Goal: Task Accomplishment & Management: Manage account settings

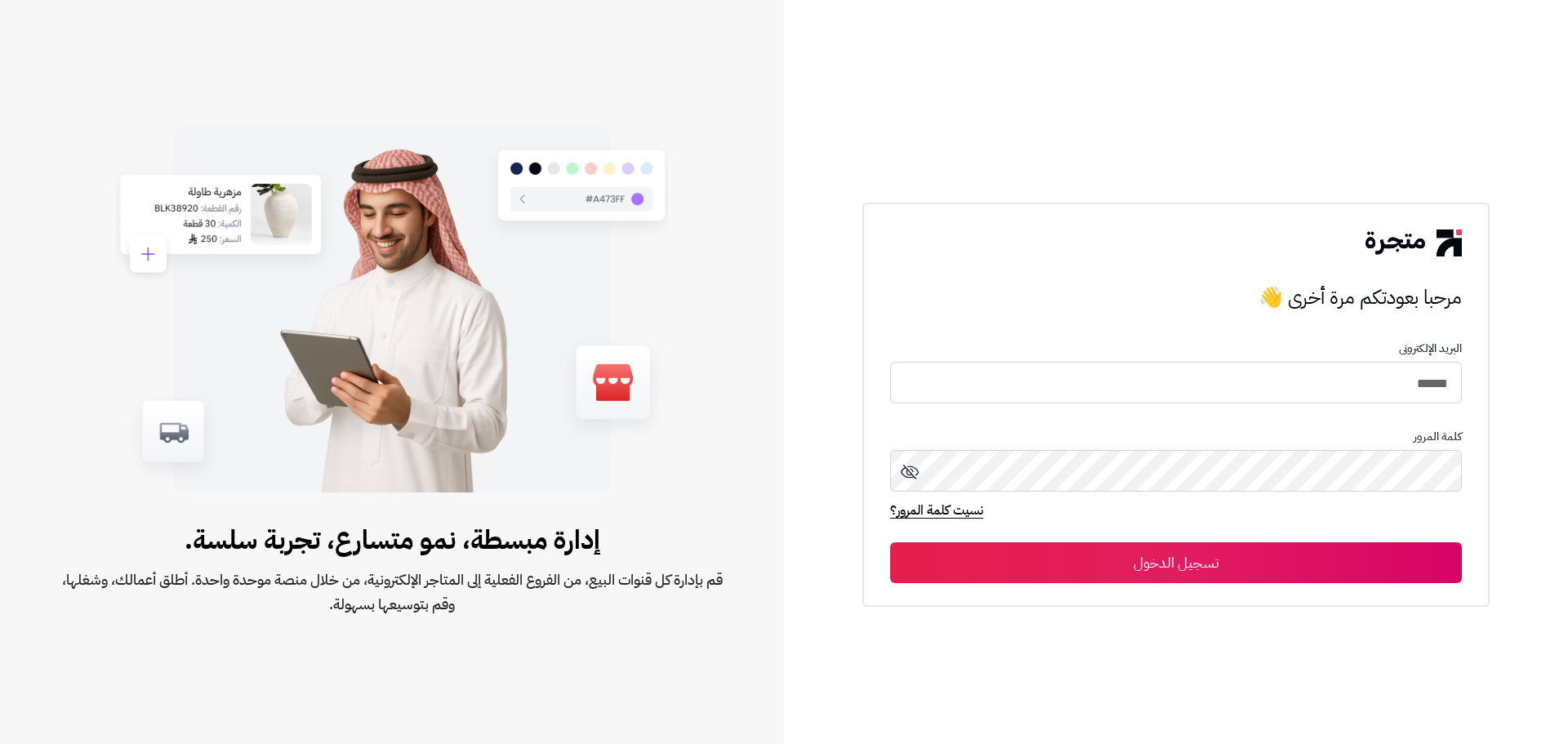
click at [1496, 521] on div "مرحبا بعودتكم مرة أخرى 👋 مرحبا بعودتكم مرة أخرى 👋 البريد الإلكترونى ****** كلمة…" at bounding box center [1176, 372] width 784 height 744
click at [1385, 386] on input "******" at bounding box center [1176, 383] width 571 height 43
type input "**********"
click at [1296, 560] on button "تسجيل الدخول" at bounding box center [1176, 563] width 571 height 41
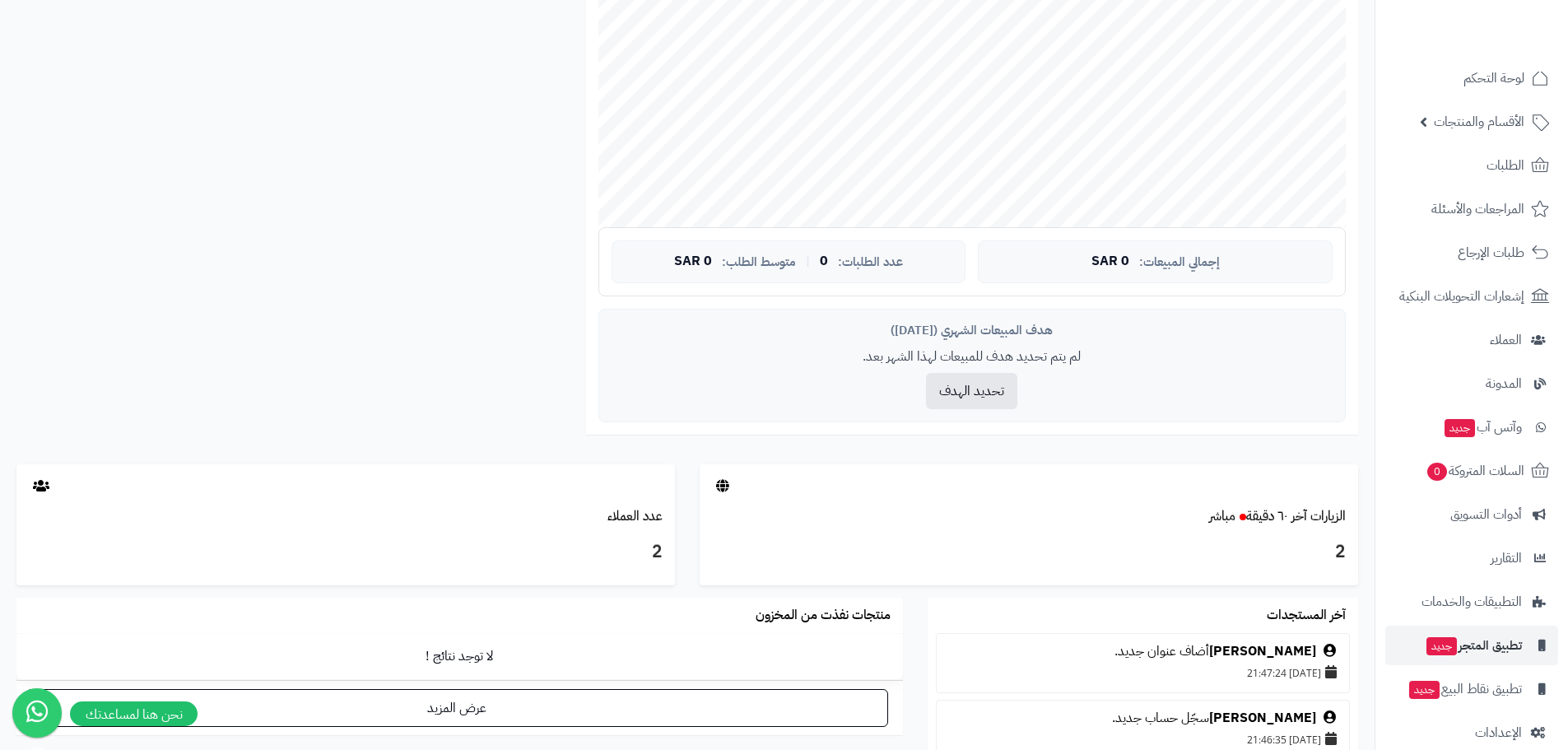
scroll to position [47, 0]
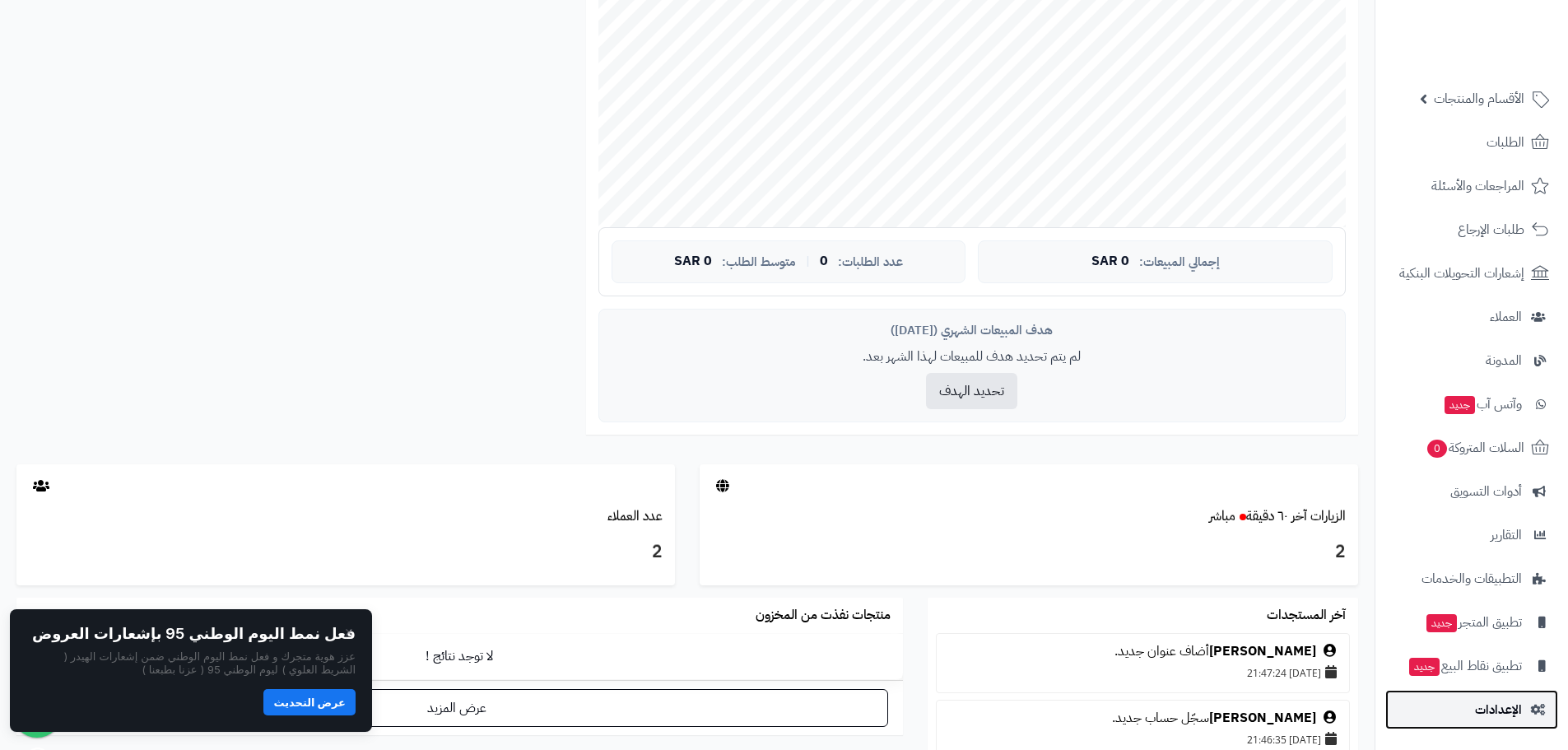
click at [1456, 700] on link "الإعدادات" at bounding box center [1472, 709] width 173 height 40
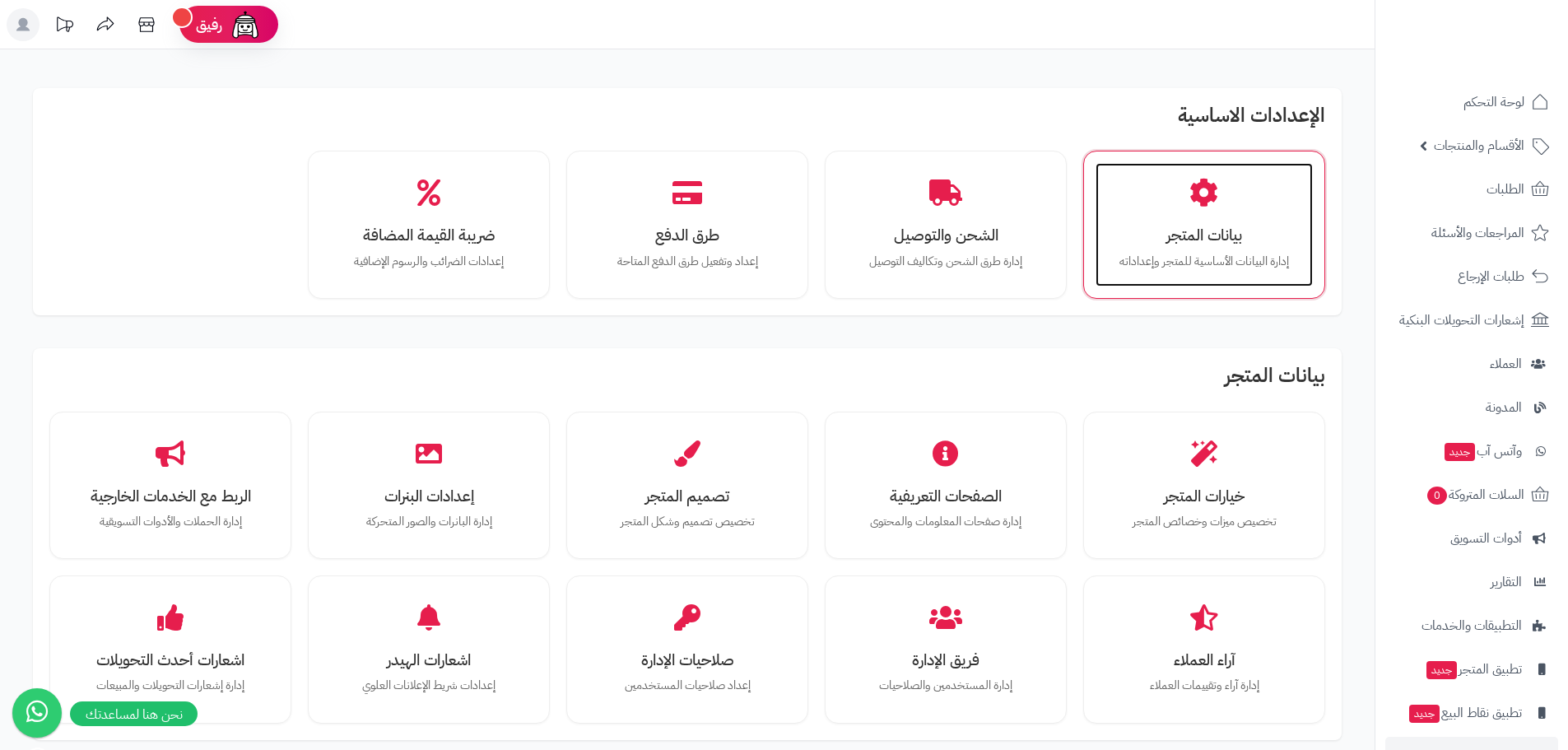
click at [1169, 269] on p "إدارة البيانات الأساسية للمتجر وإعداداته" at bounding box center [1204, 262] width 184 height 19
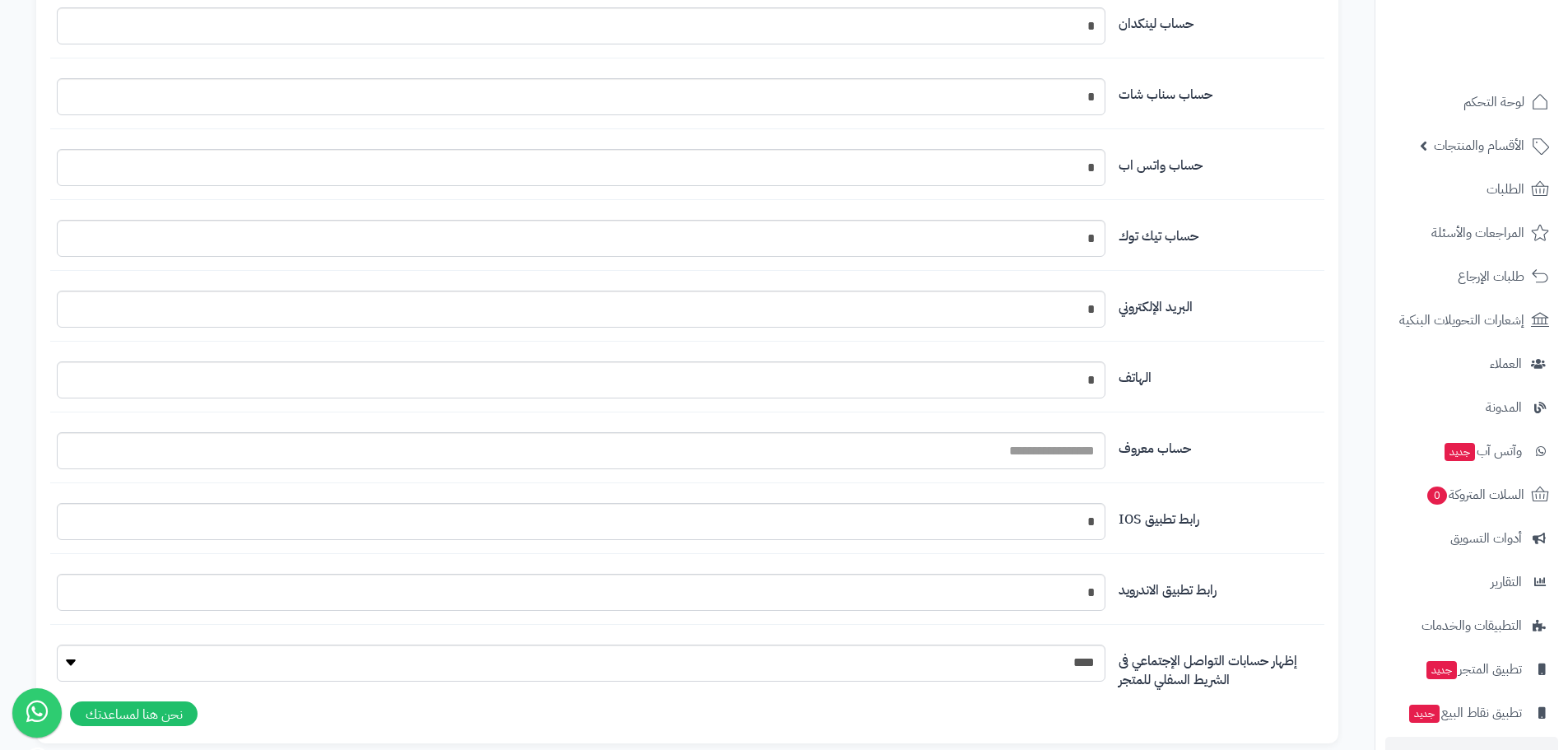
scroll to position [1795, 0]
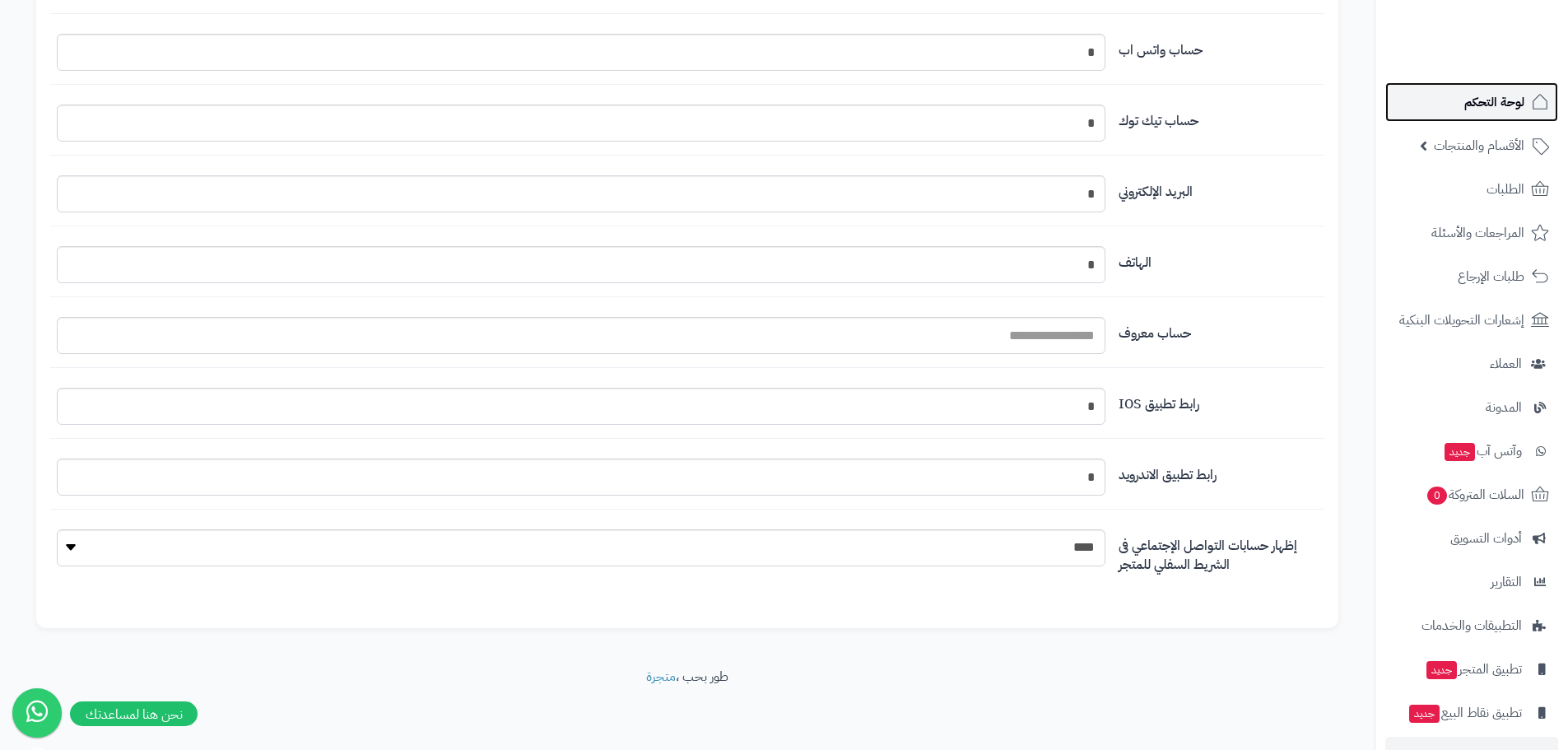
click at [1467, 113] on span "لوحة التحكم" at bounding box center [1495, 102] width 60 height 23
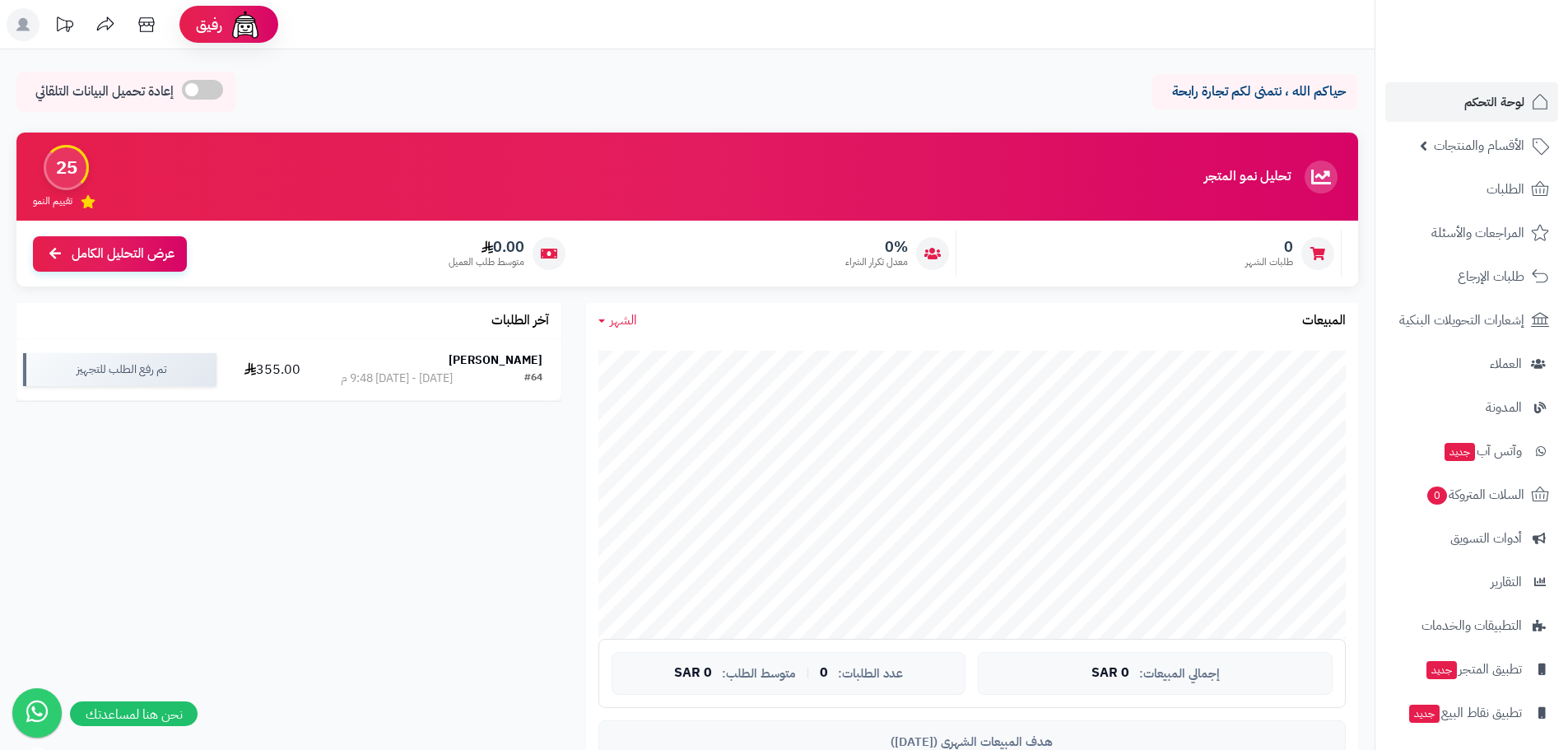
scroll to position [47, 0]
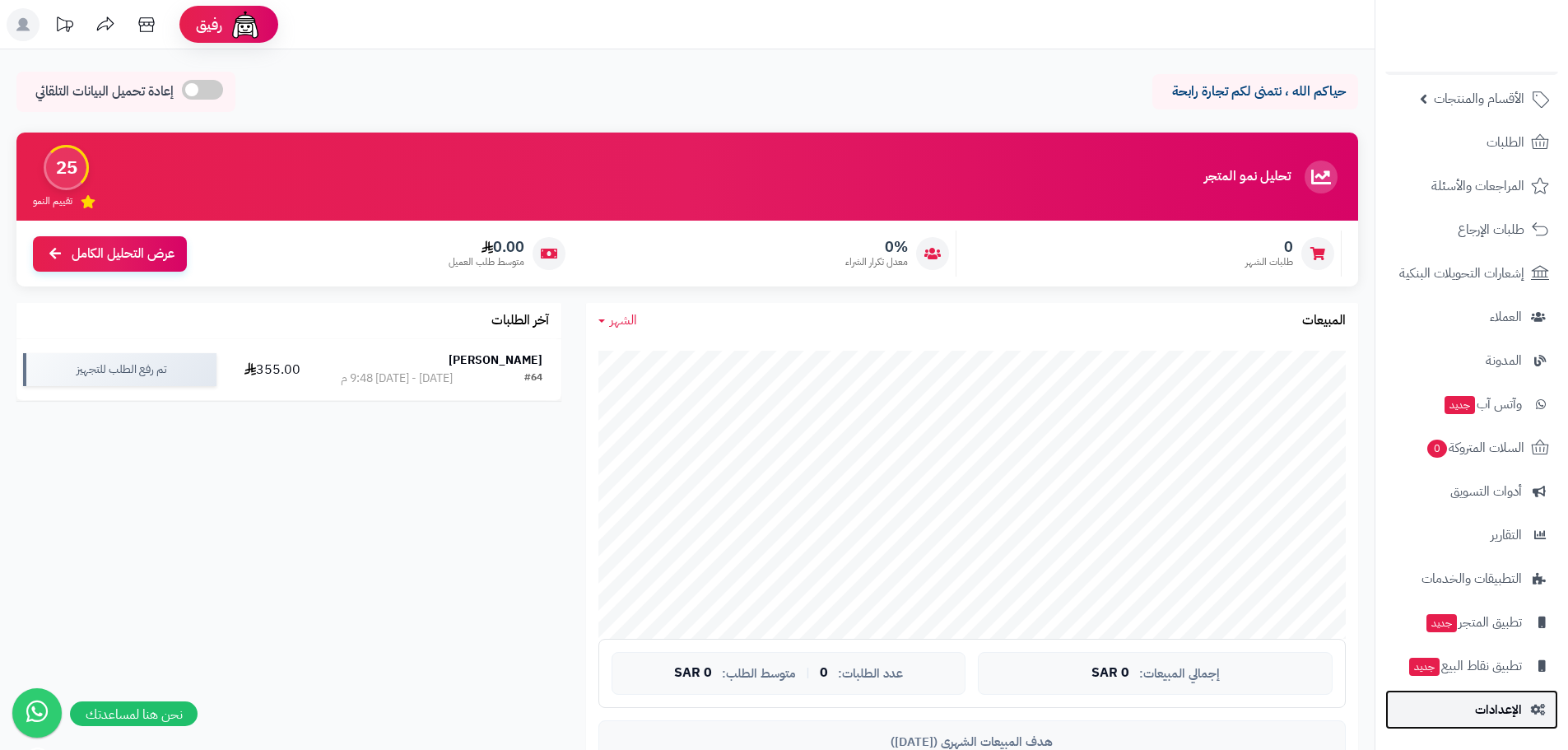
click at [1451, 701] on link "الإعدادات" at bounding box center [1472, 709] width 173 height 40
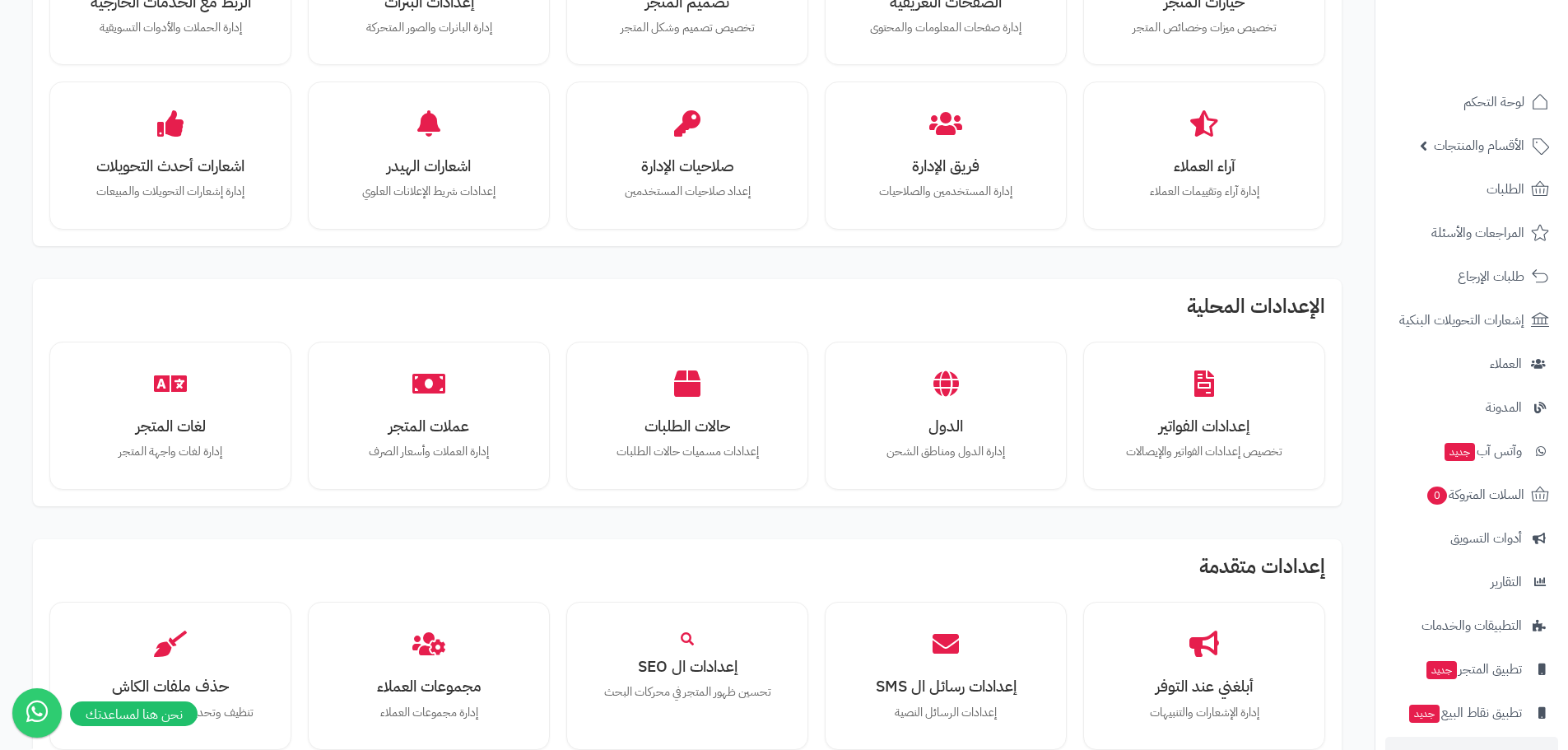
scroll to position [576, 0]
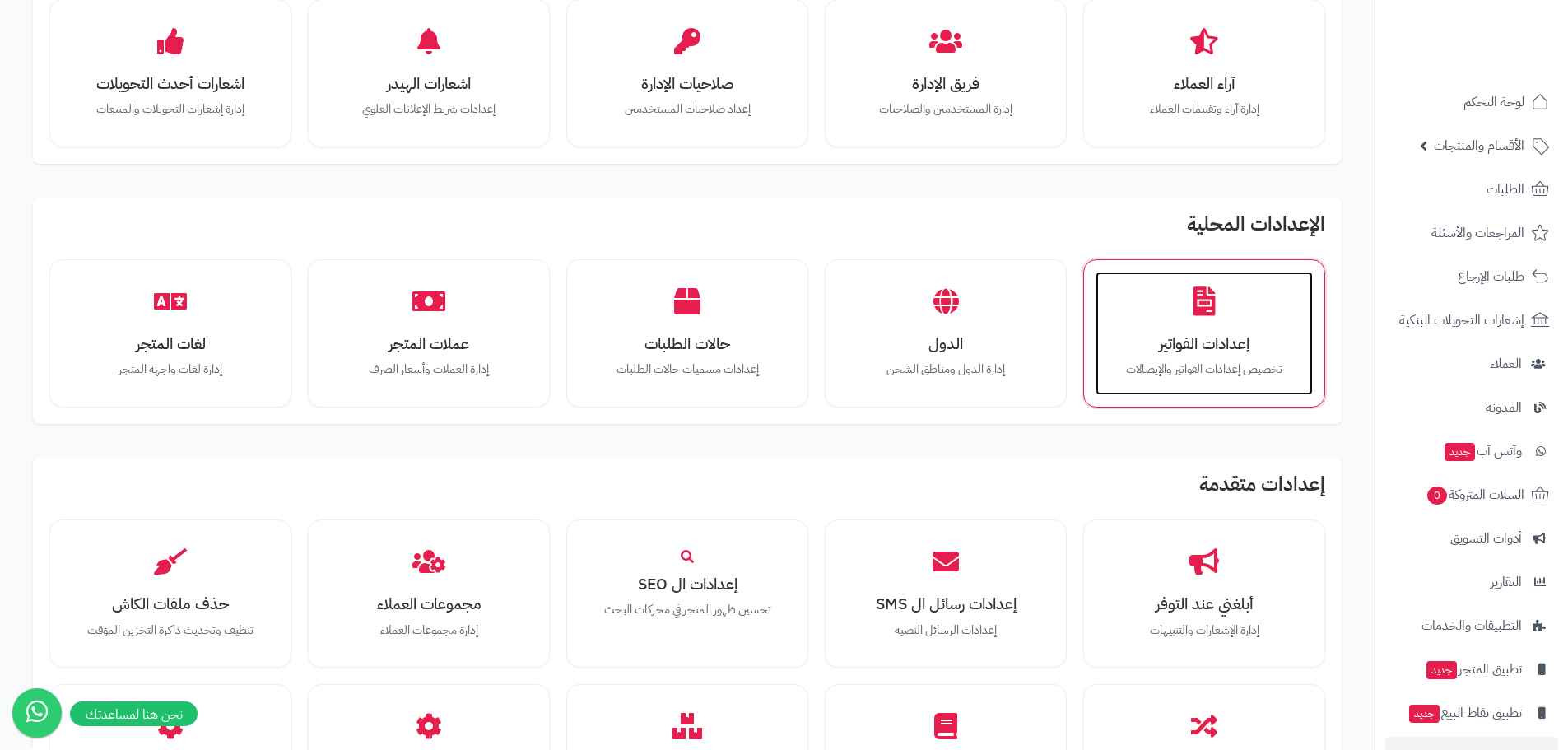
click at [1185, 385] on div "إعدادات الفواتير تخصيص إعدادات الفواتير والإيصالات" at bounding box center [1204, 334] width 217 height 124
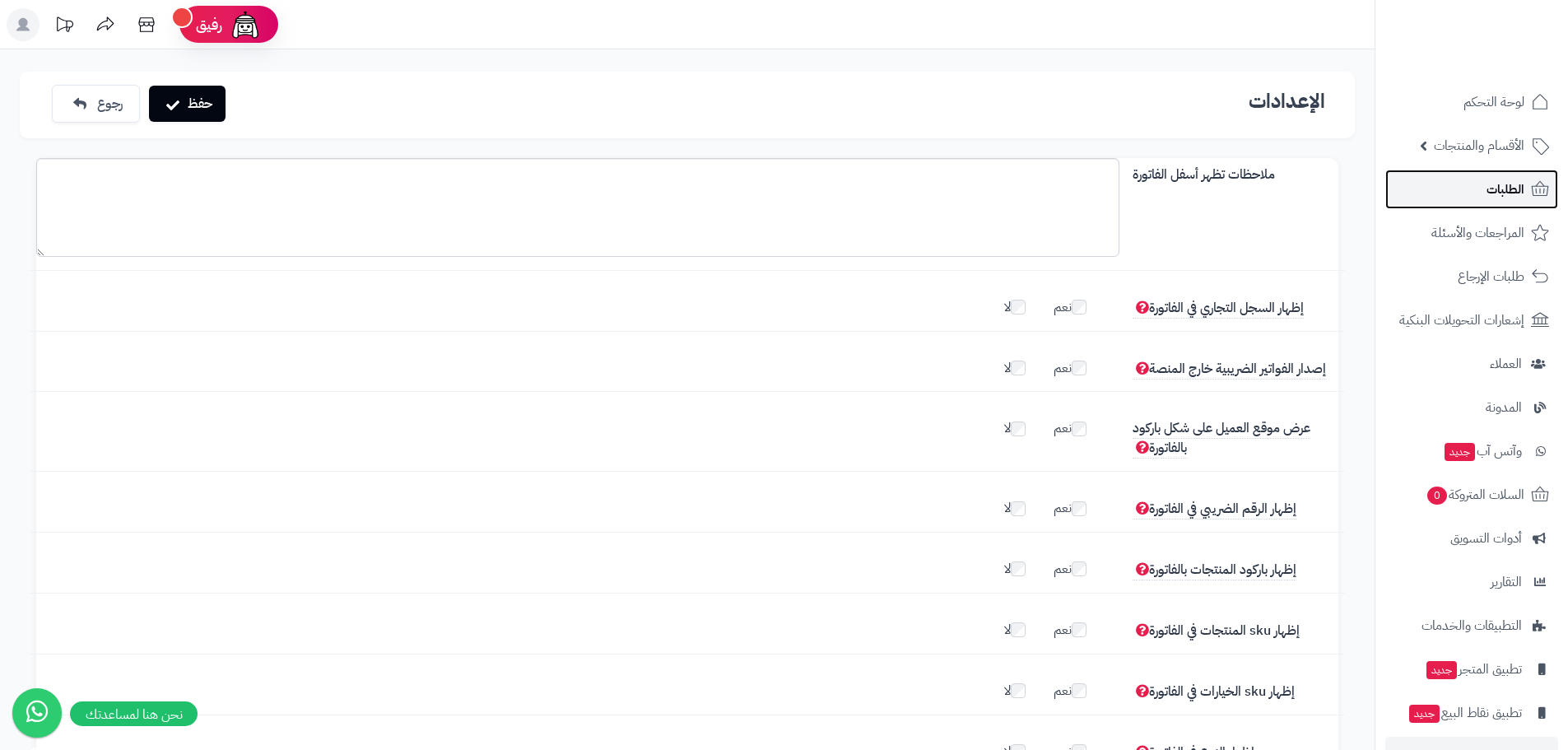
click at [1434, 195] on link "الطلبات" at bounding box center [1472, 189] width 173 height 40
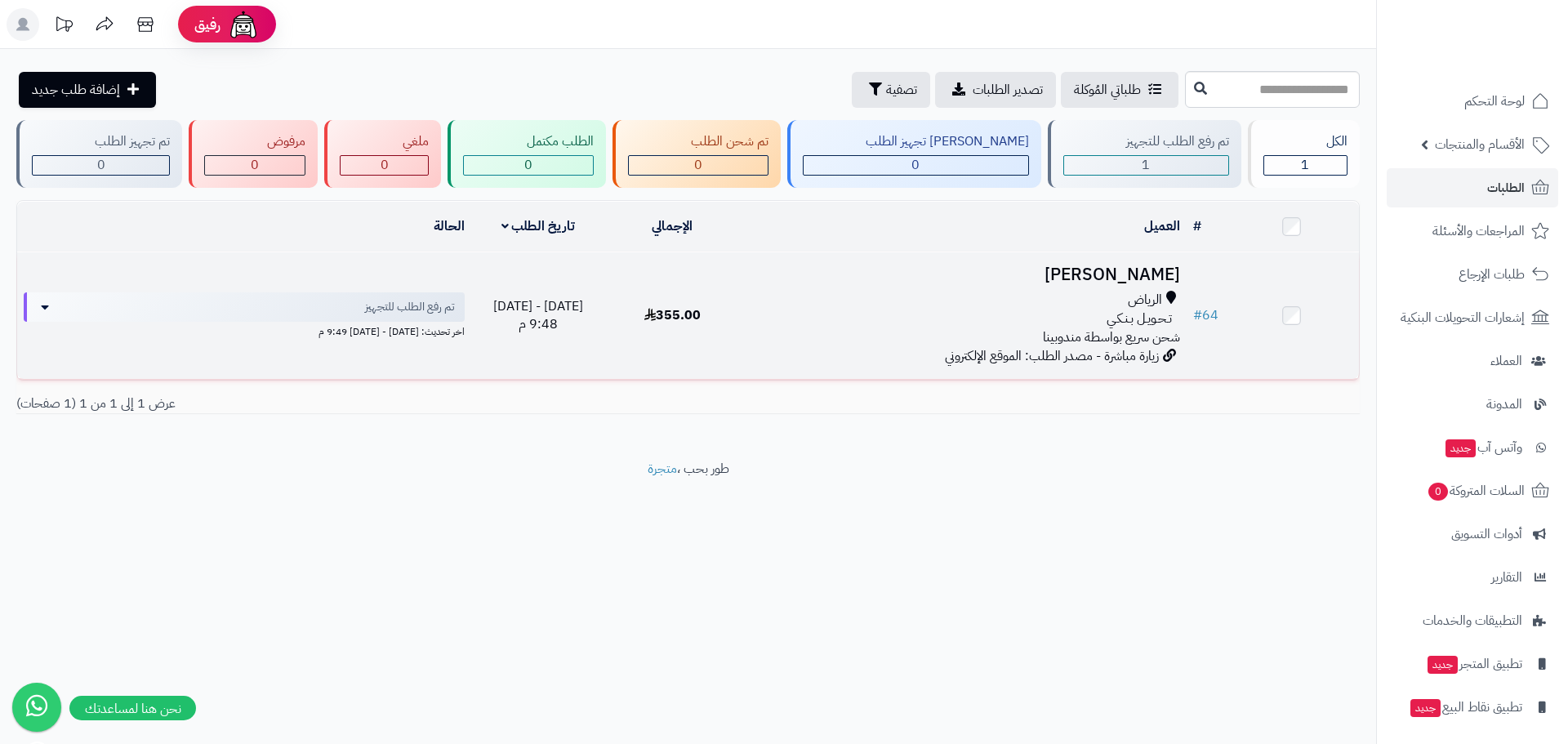
click at [891, 316] on div "تـحـويـل بـنـكـي" at bounding box center [963, 319] width 434 height 18
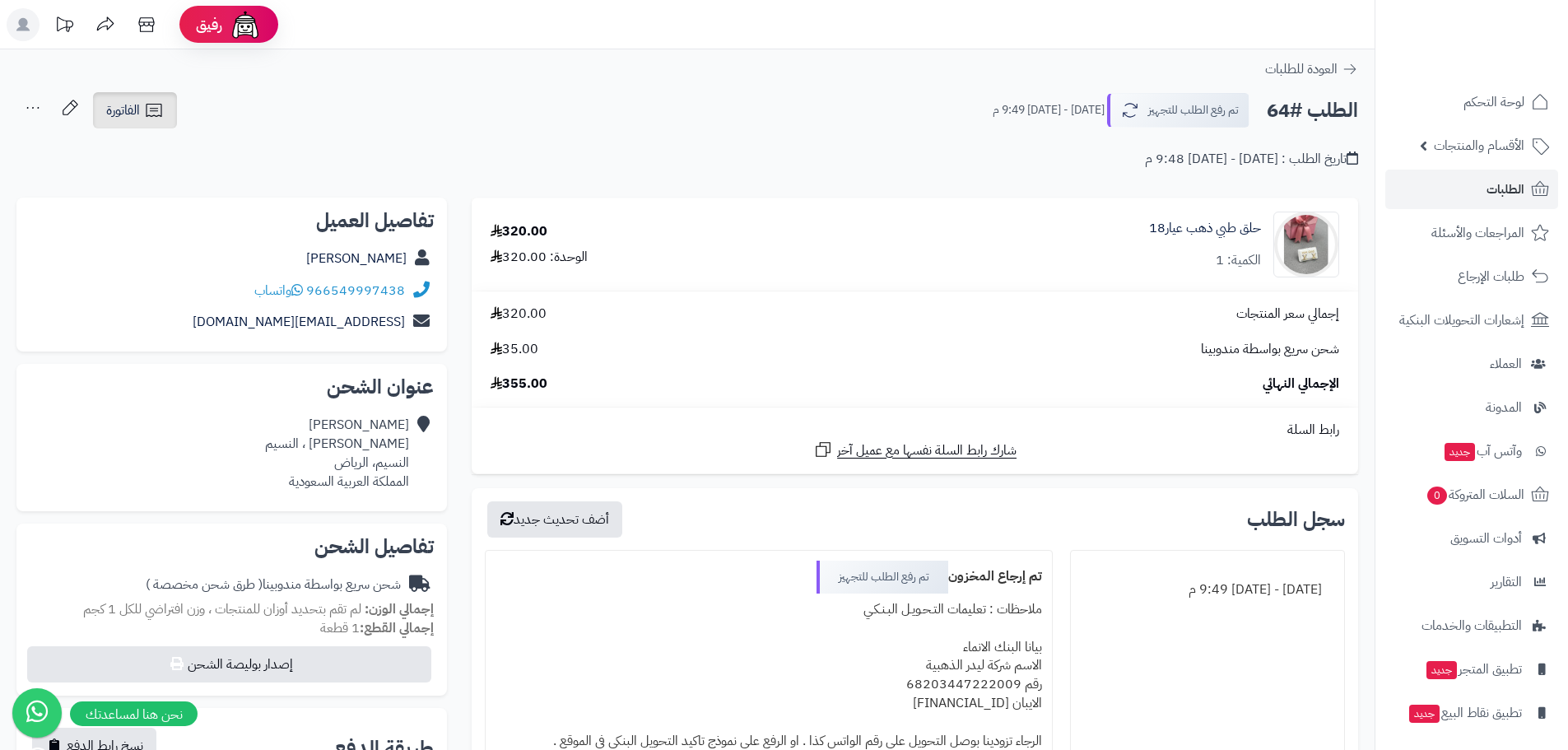
click at [150, 124] on link "الفاتورة" at bounding box center [134, 110] width 84 height 36
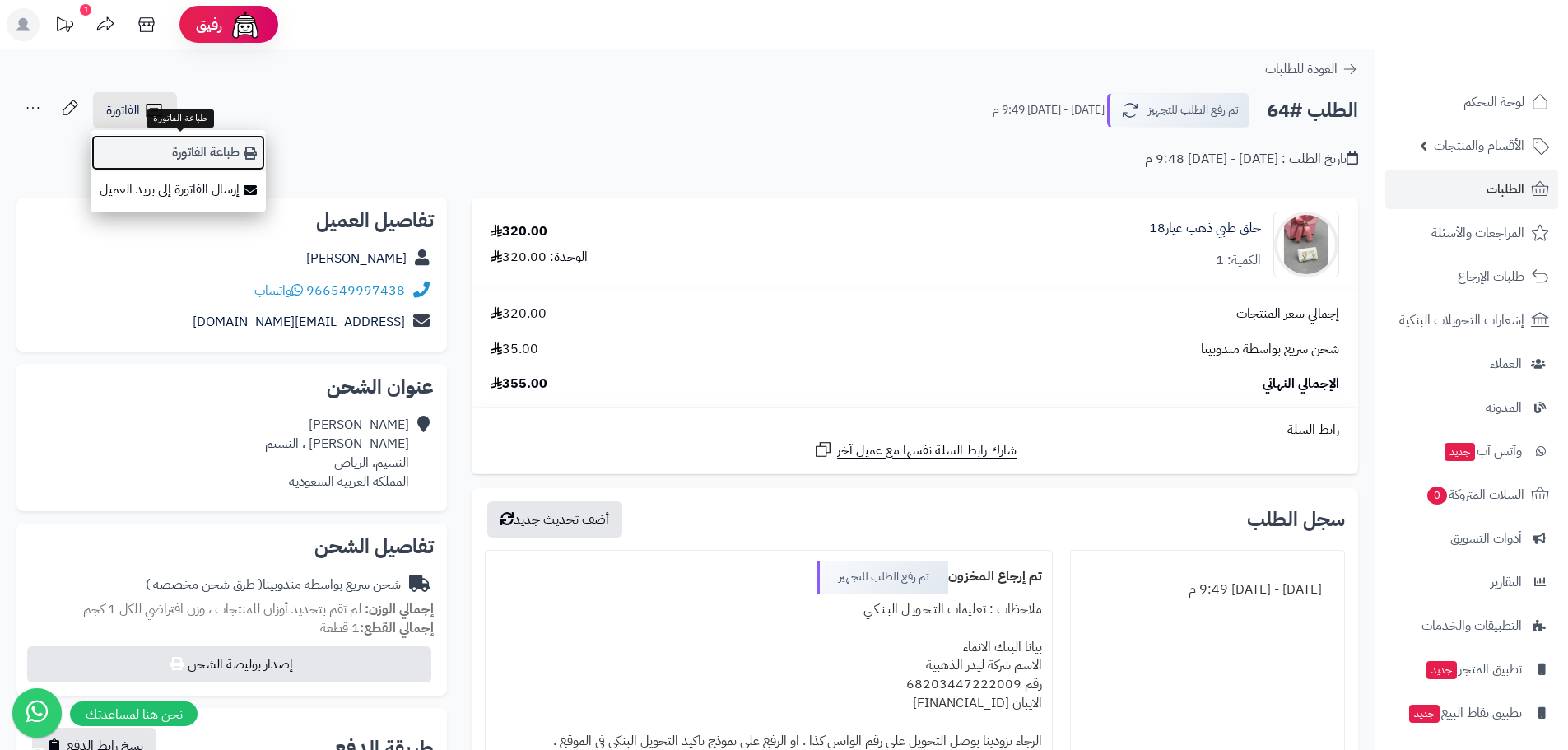
click at [192, 156] on link "طباعة الفاتورة" at bounding box center [178, 153] width 175 height 37
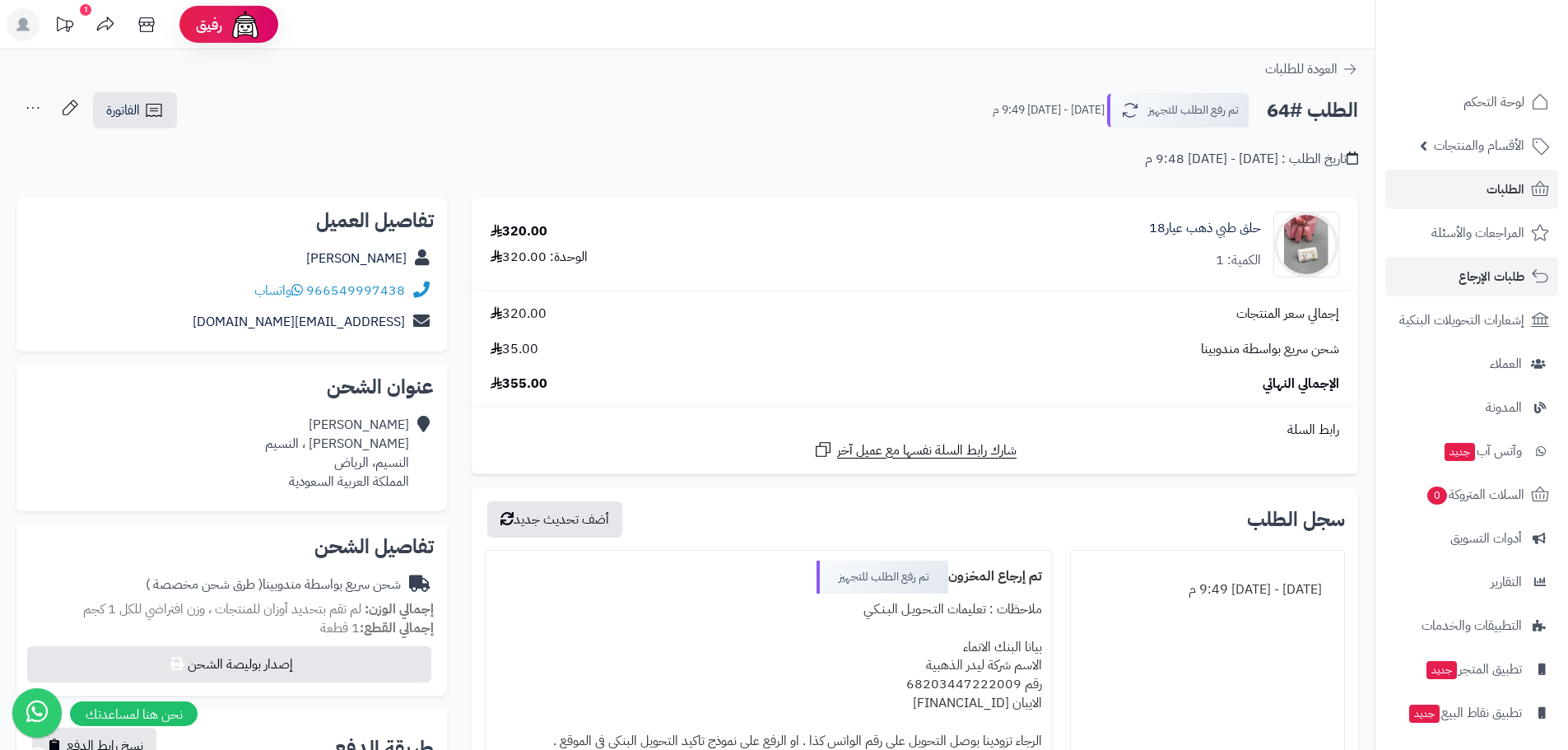
scroll to position [47, 0]
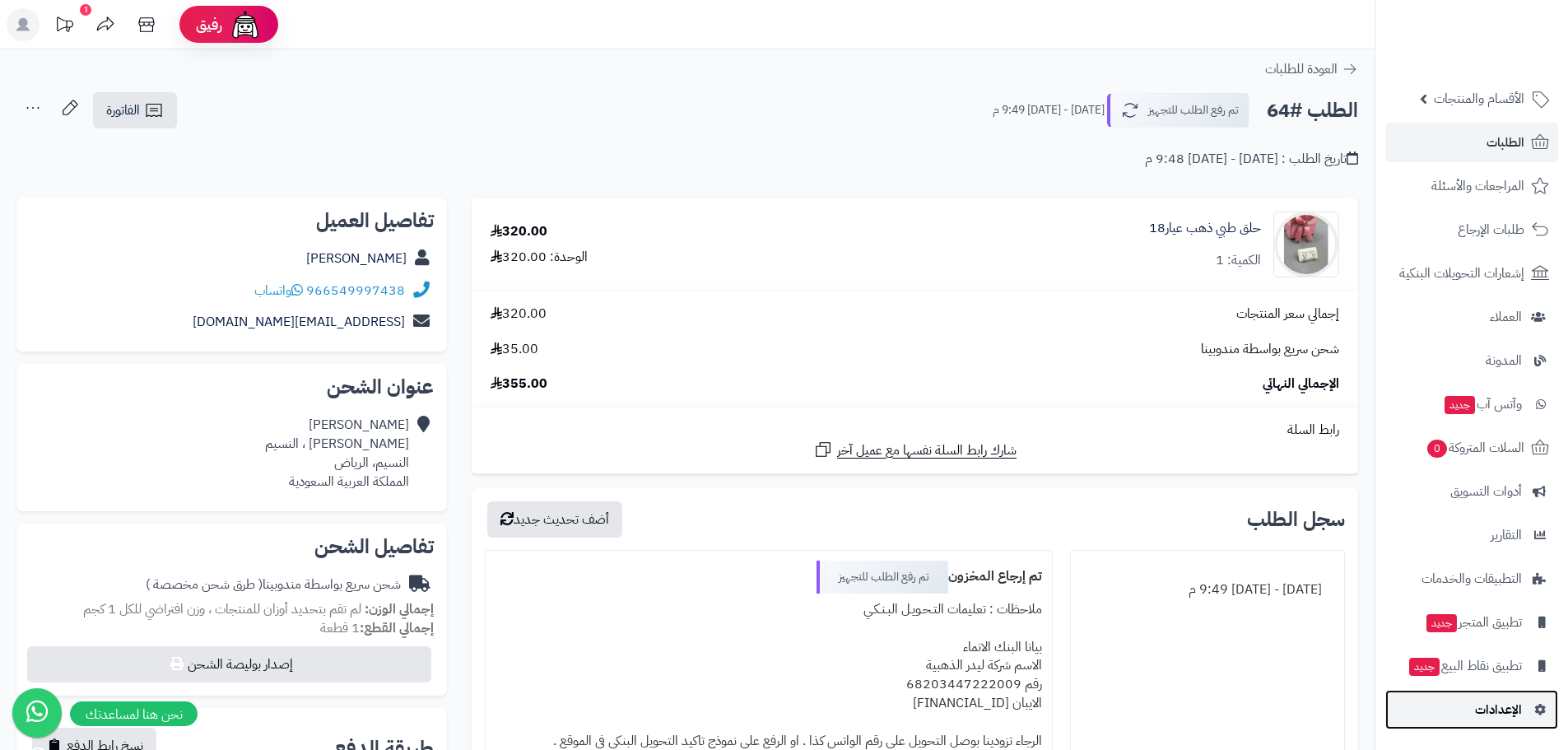
click at [1477, 718] on span "الإعدادات" at bounding box center [1498, 710] width 47 height 23
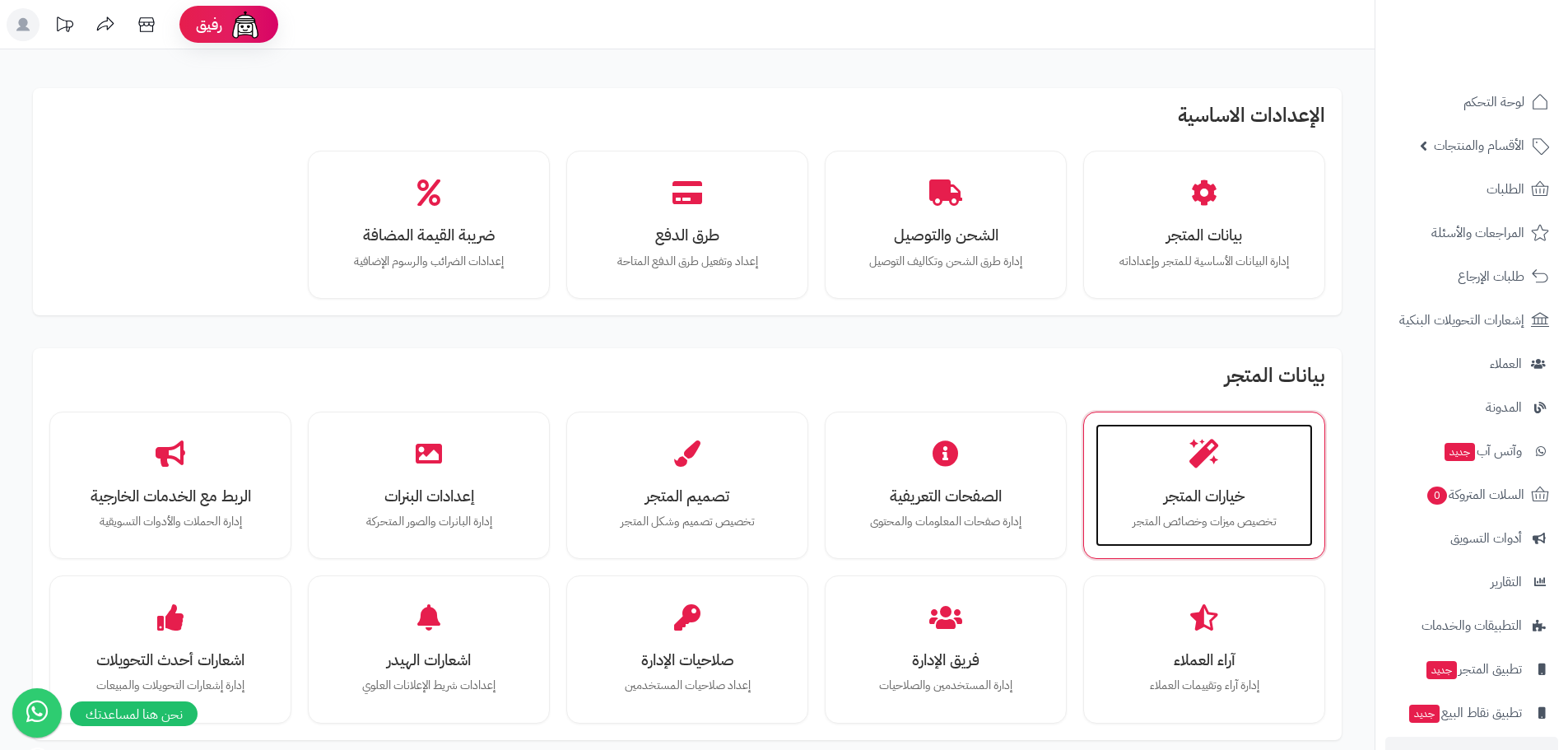
click at [1131, 476] on div "خيارات المتجر تخصيص ميزات وخصائص المتجر" at bounding box center [1204, 486] width 217 height 124
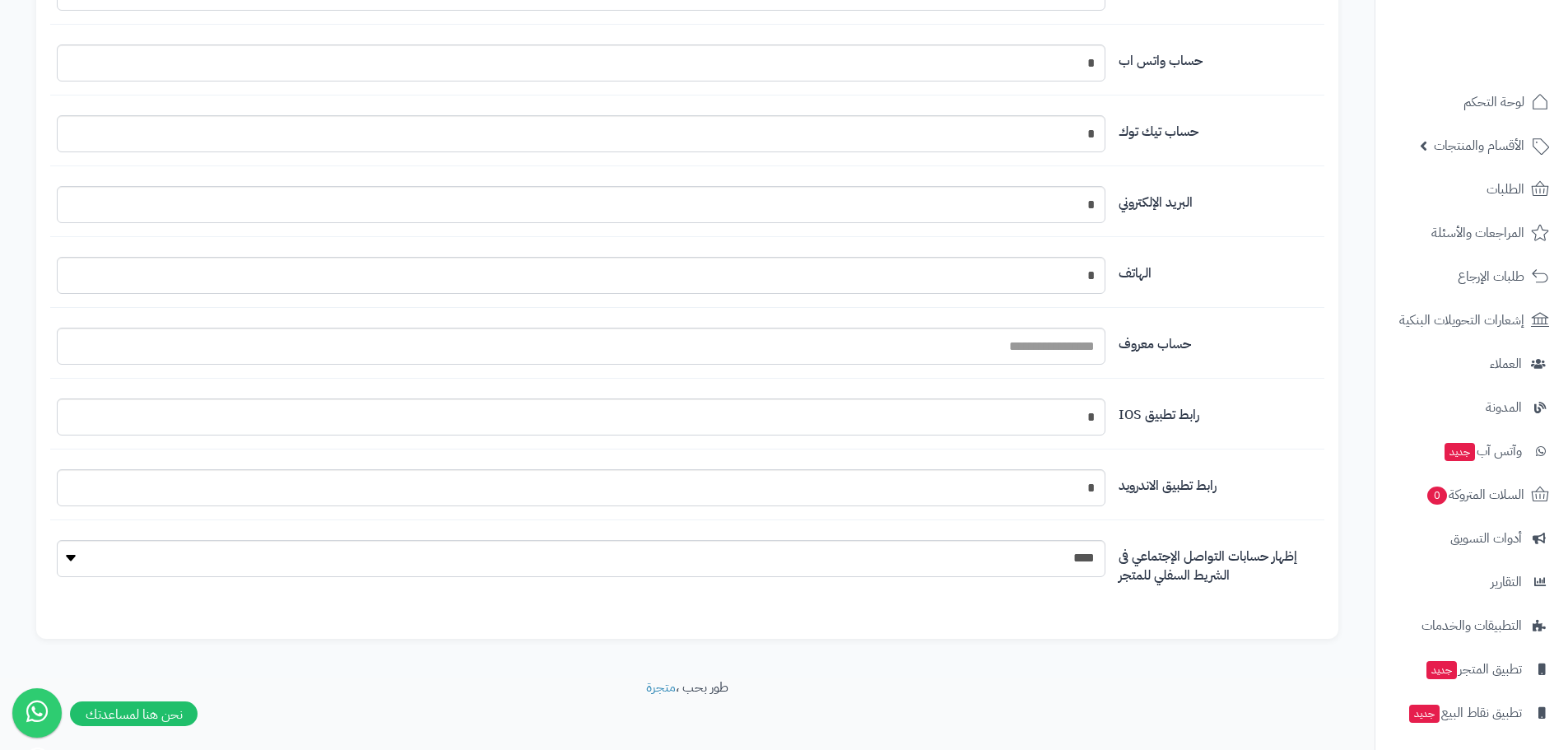
scroll to position [1795, 0]
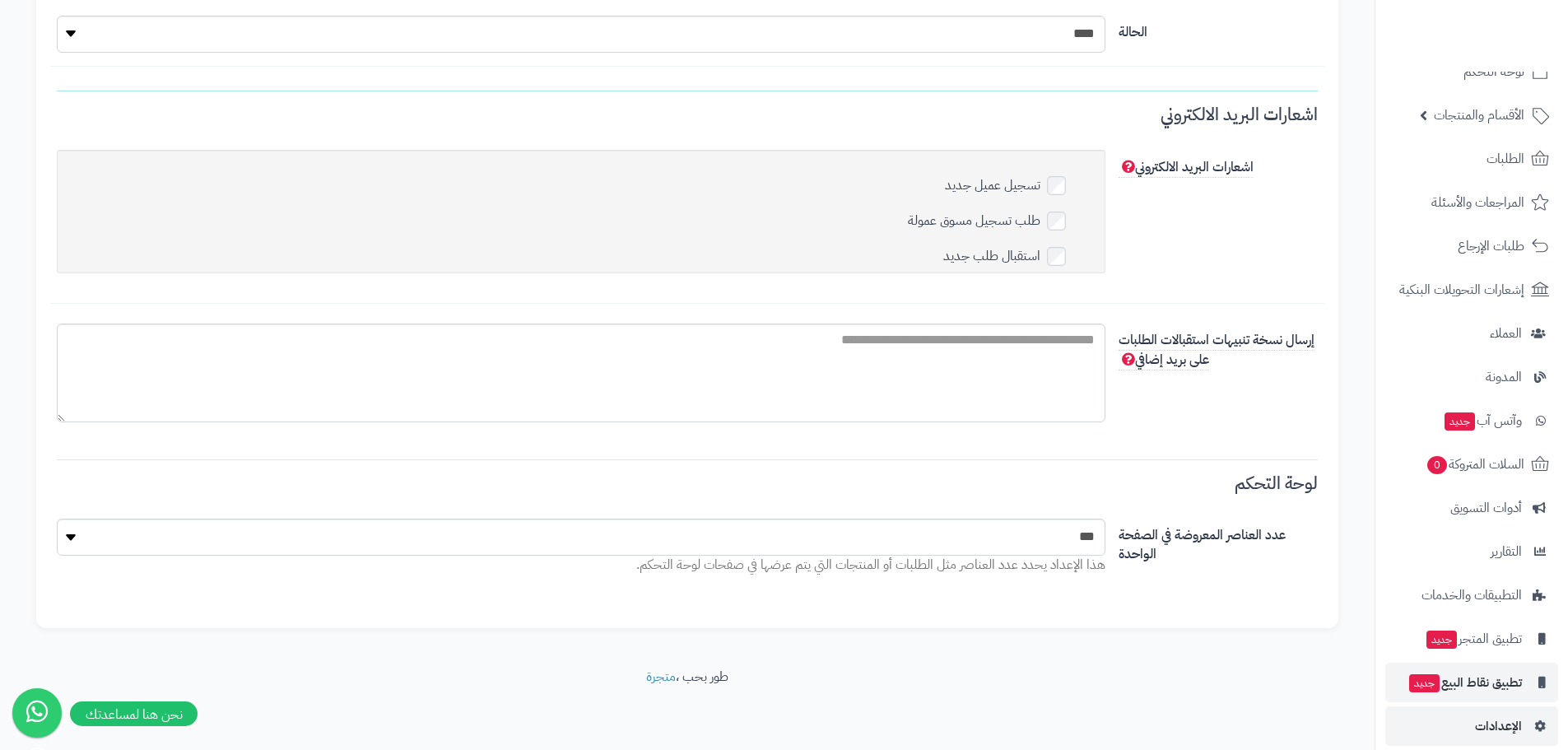
scroll to position [47, 0]
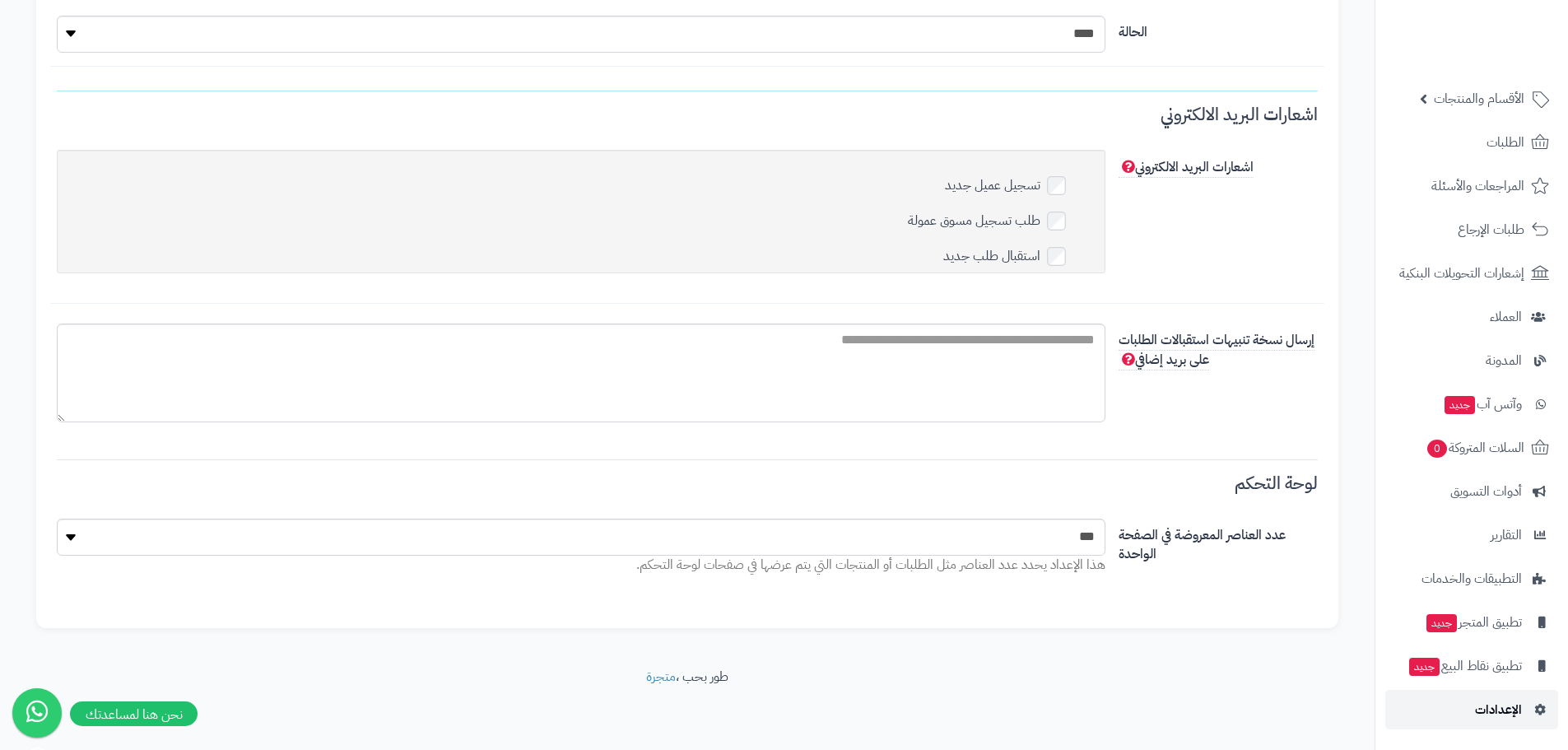
click at [1440, 715] on link "الإعدادات" at bounding box center [1472, 709] width 173 height 40
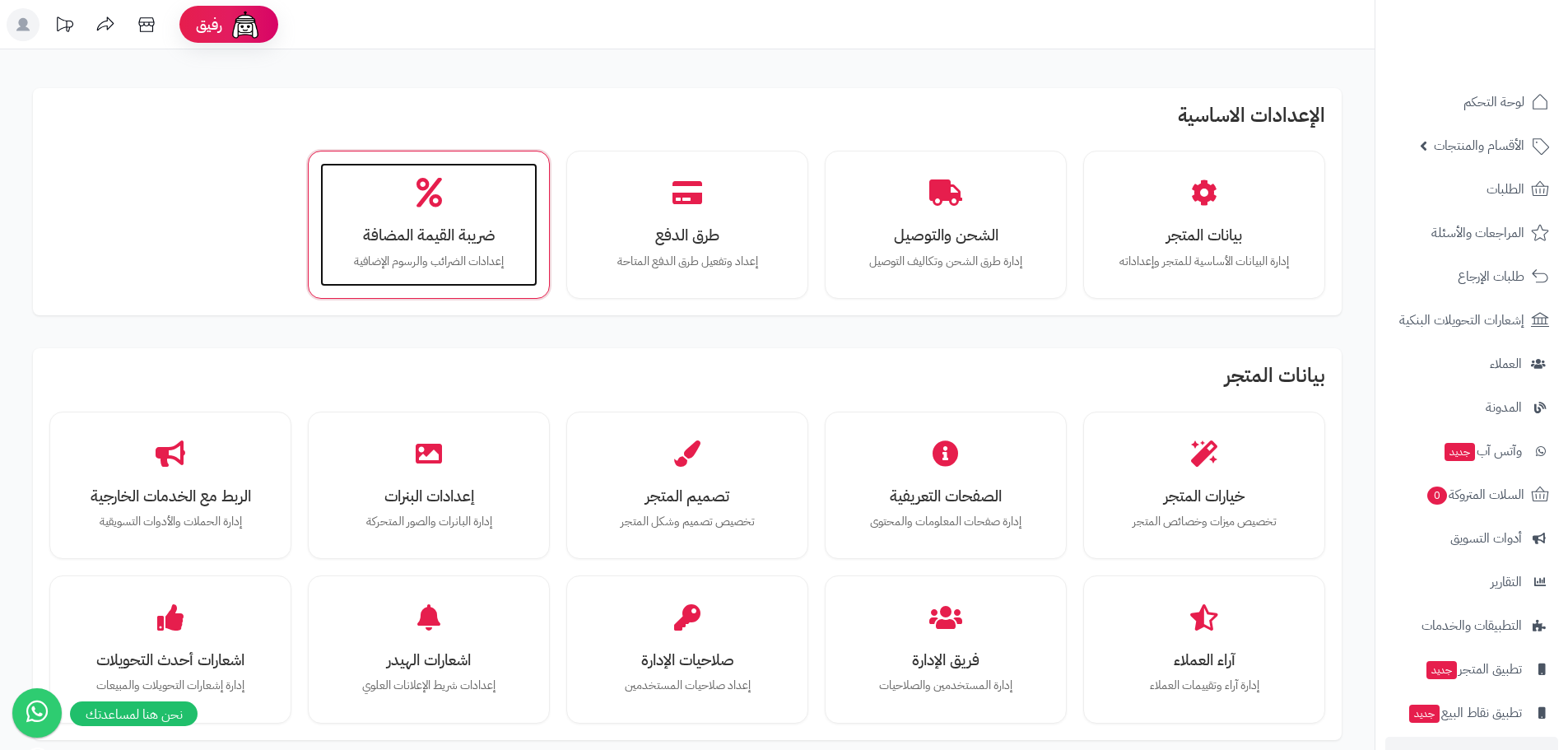
click at [525, 225] on div "ضريبة القيمة المضافة إعدادات الضرائب والرسوم الإضافية" at bounding box center [429, 225] width 217 height 124
